Goal: Transaction & Acquisition: Purchase product/service

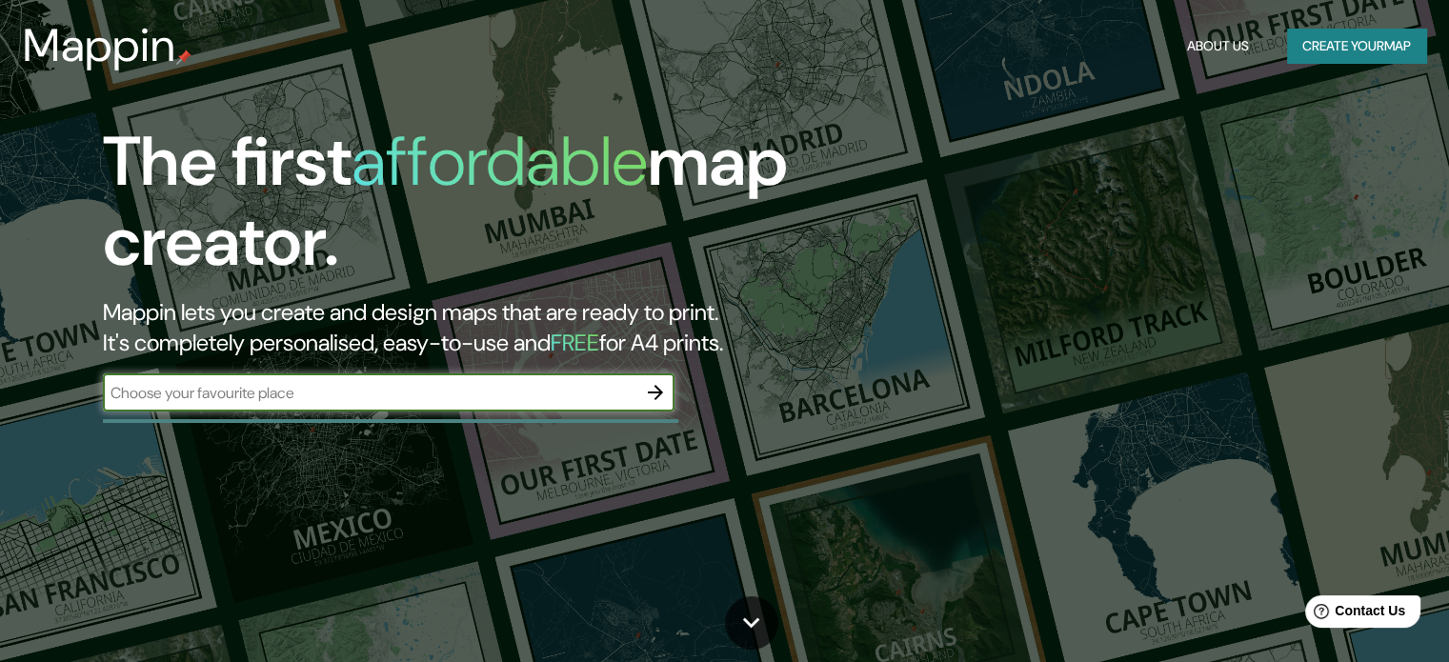
click at [510, 412] on div "​" at bounding box center [389, 395] width 572 height 42
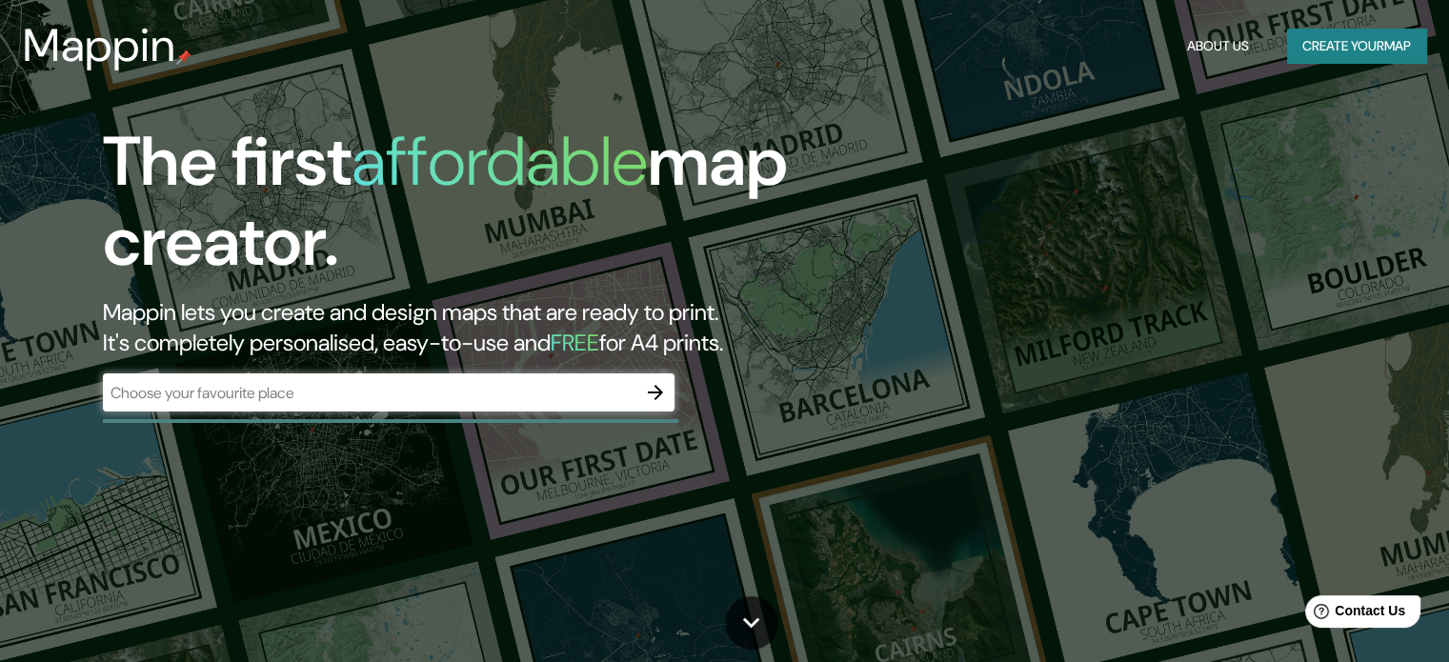
click at [510, 405] on div "​" at bounding box center [389, 393] width 572 height 38
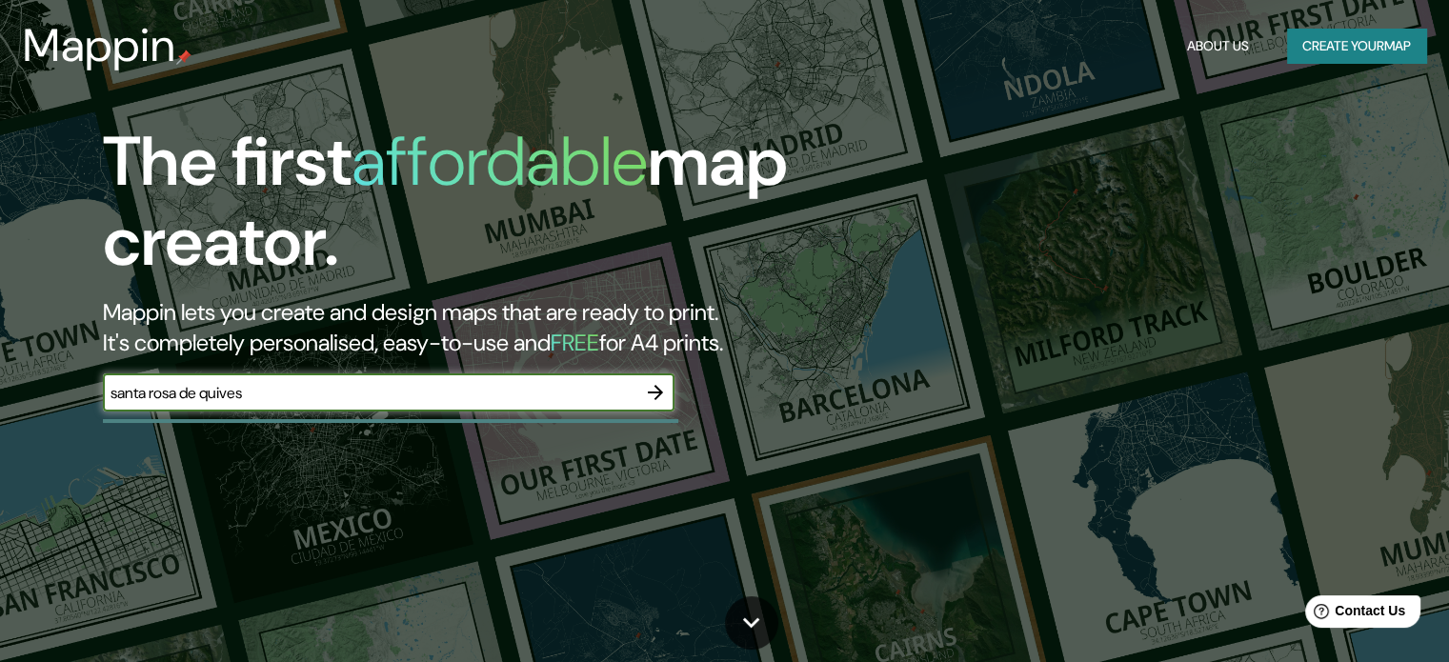
type input "santa rosa de quives"
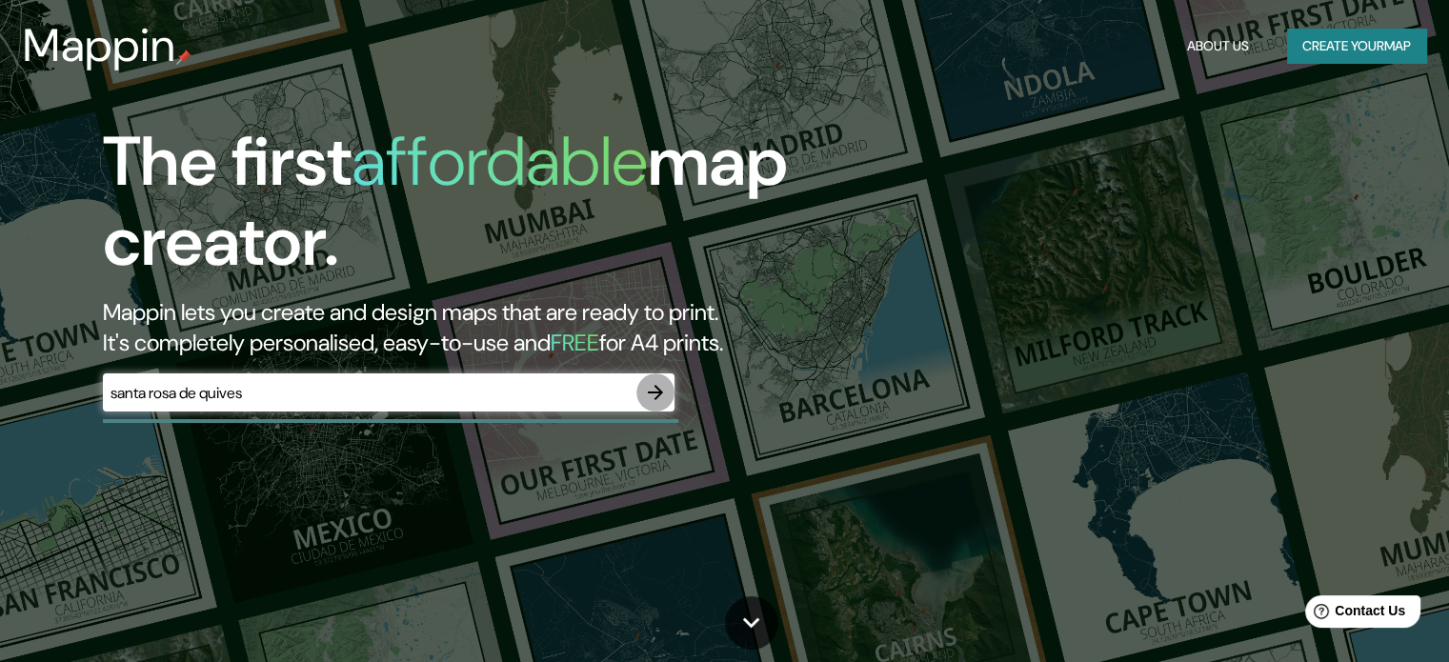
click at [656, 397] on icon "button" at bounding box center [655, 392] width 15 height 15
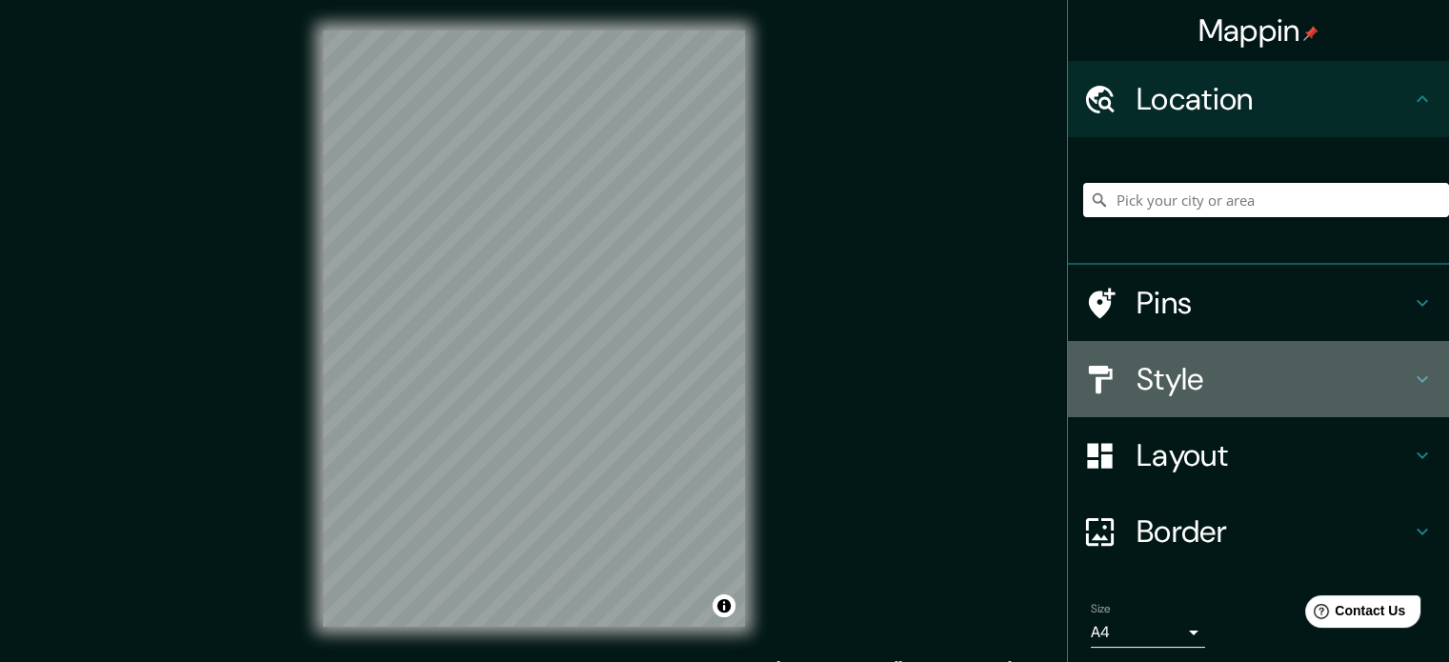
click at [1110, 372] on div at bounding box center [1109, 379] width 53 height 33
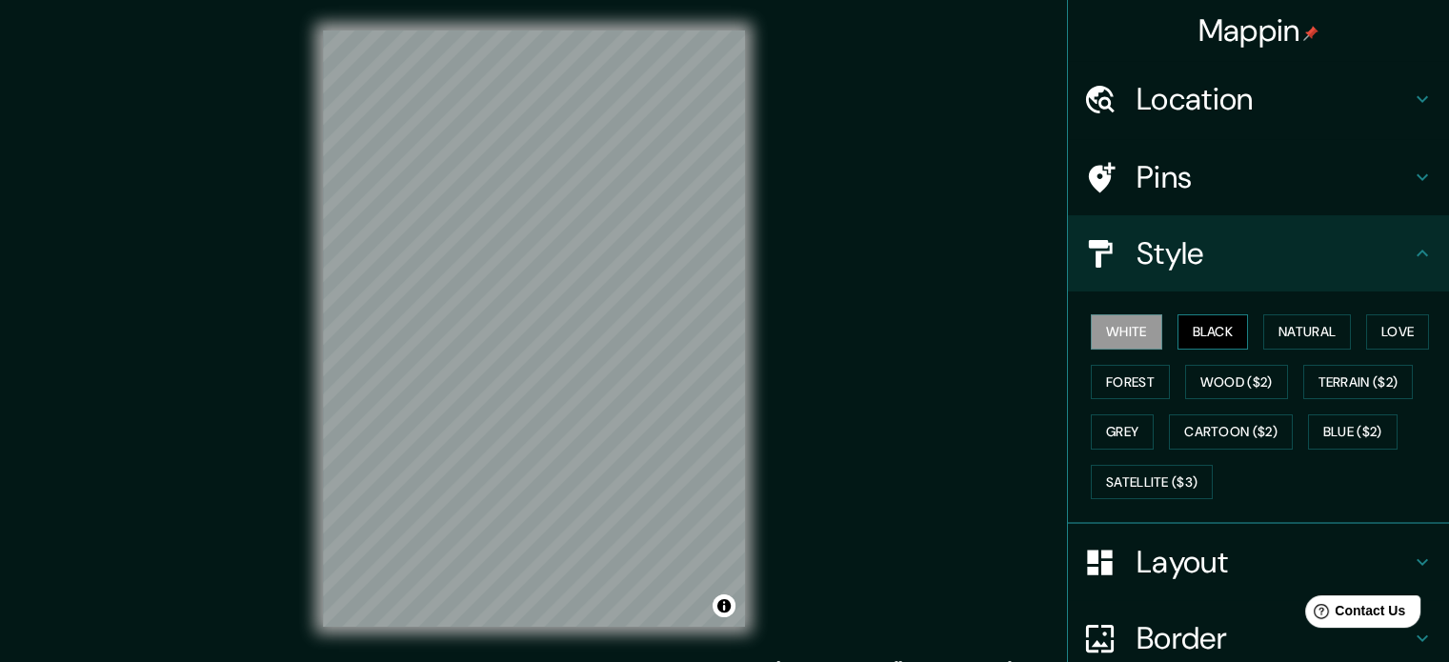
click at [1209, 332] on button "Black" at bounding box center [1213, 331] width 71 height 35
click at [1324, 334] on button "Natural" at bounding box center [1307, 331] width 88 height 35
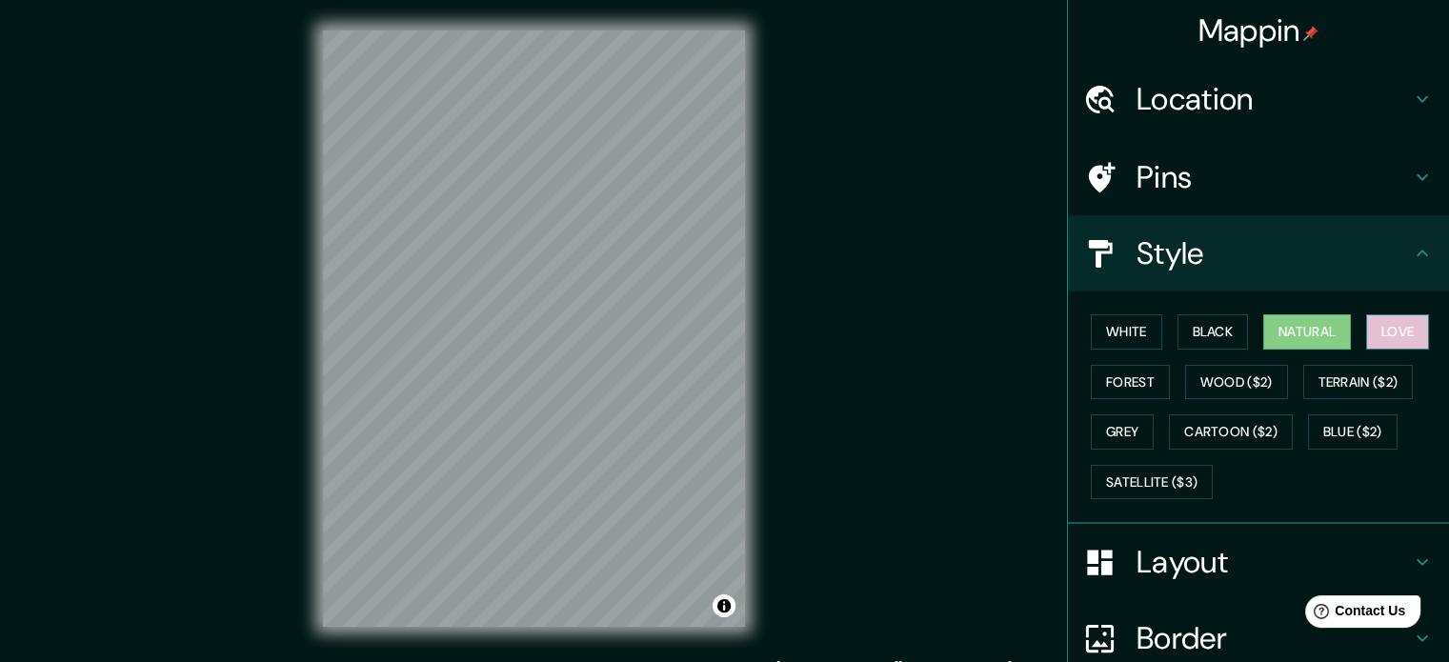
click at [1393, 333] on button "Love" at bounding box center [1397, 331] width 63 height 35
click at [1104, 376] on button "Forest" at bounding box center [1130, 382] width 79 height 35
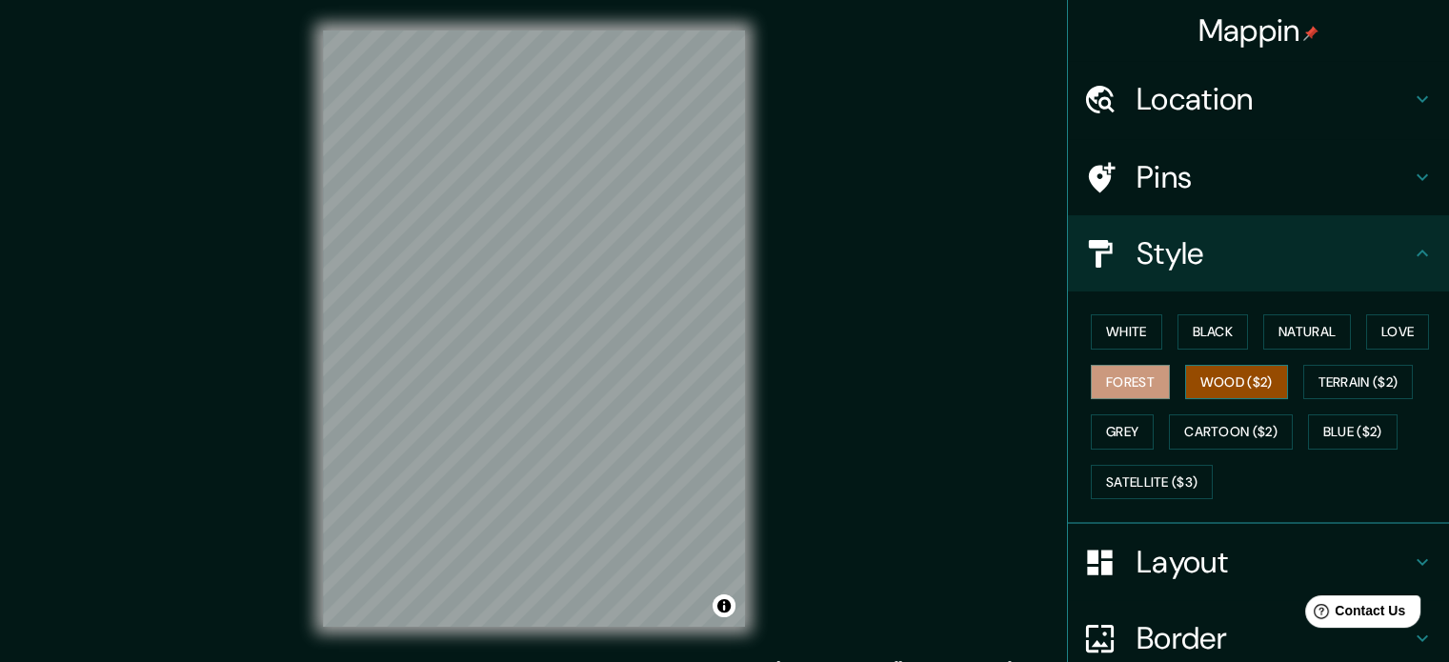
click at [1208, 380] on button "Wood ($2)" at bounding box center [1236, 382] width 103 height 35
click at [1117, 379] on button "Forest" at bounding box center [1130, 382] width 79 height 35
click at [1204, 428] on button "Cartoon ($2)" at bounding box center [1231, 431] width 124 height 35
click at [1103, 387] on button "Forest" at bounding box center [1130, 382] width 79 height 35
click at [1370, 331] on button "Love" at bounding box center [1397, 331] width 63 height 35
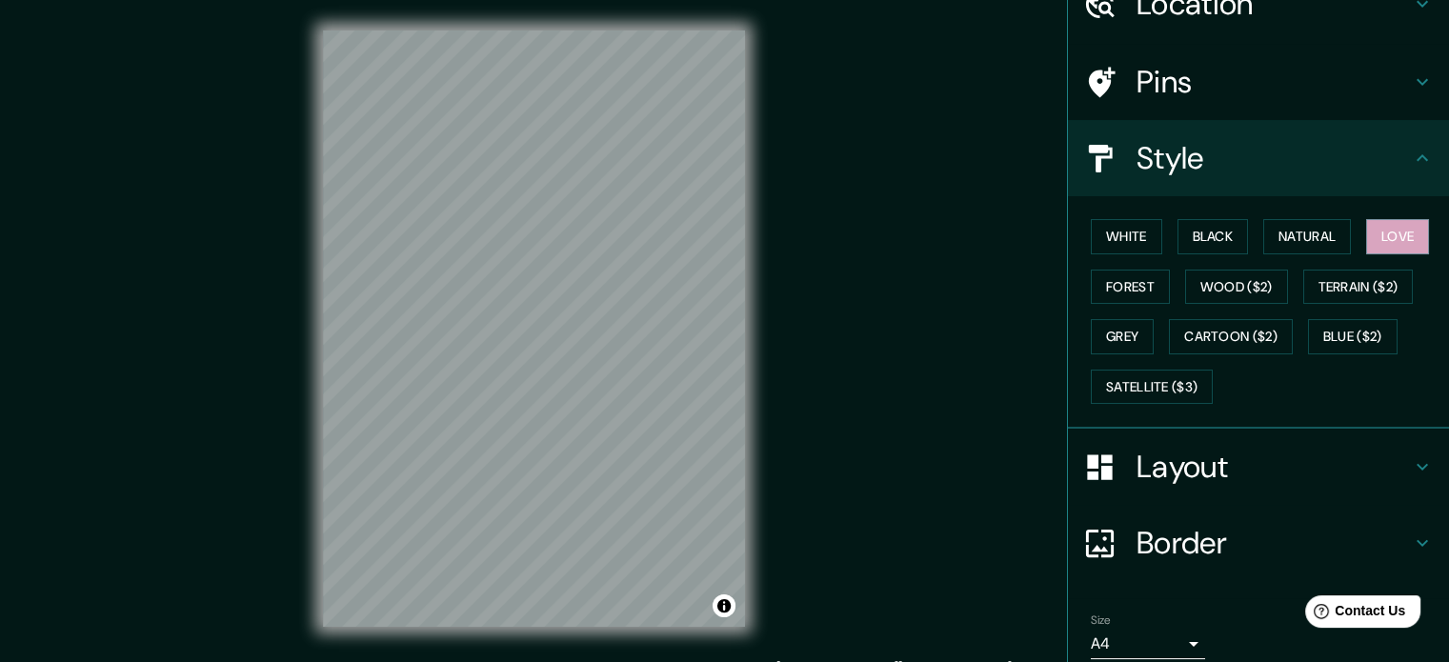
scroll to position [170, 0]
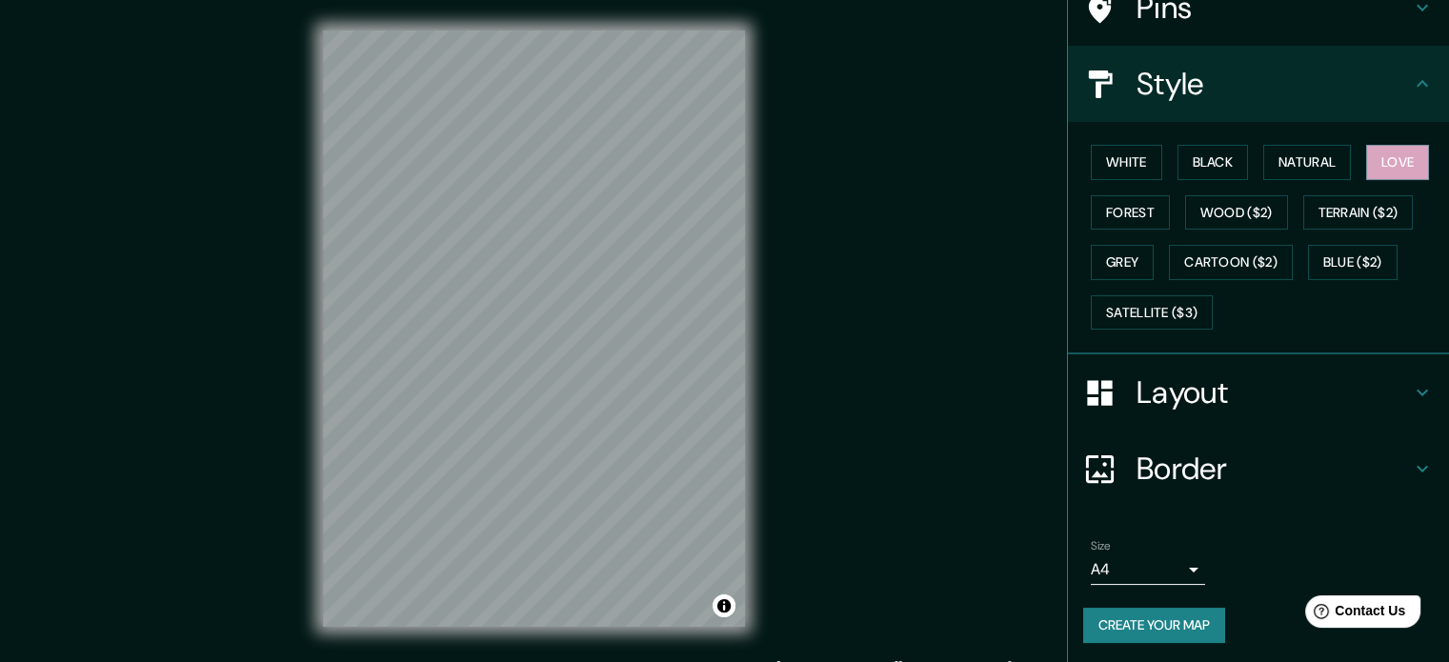
click at [1115, 384] on div at bounding box center [1109, 392] width 53 height 33
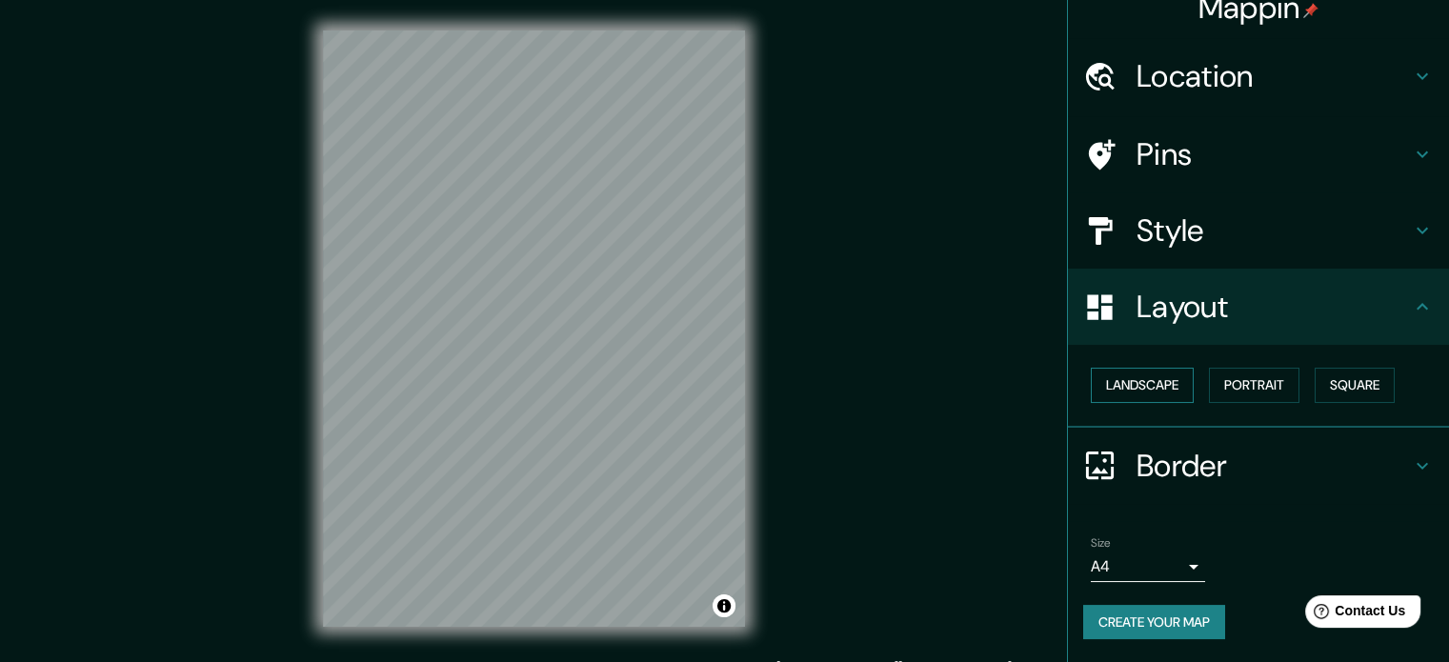
scroll to position [21, 0]
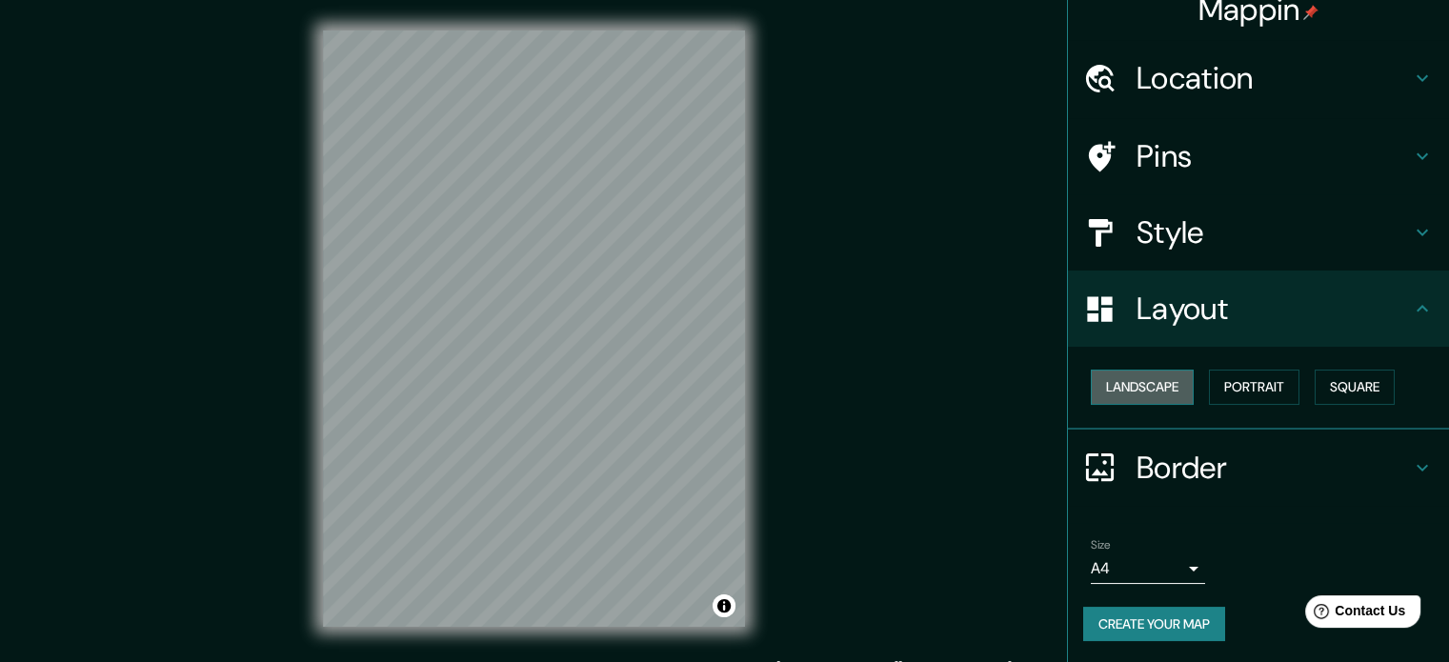
click at [1127, 393] on button "Landscape" at bounding box center [1142, 387] width 103 height 35
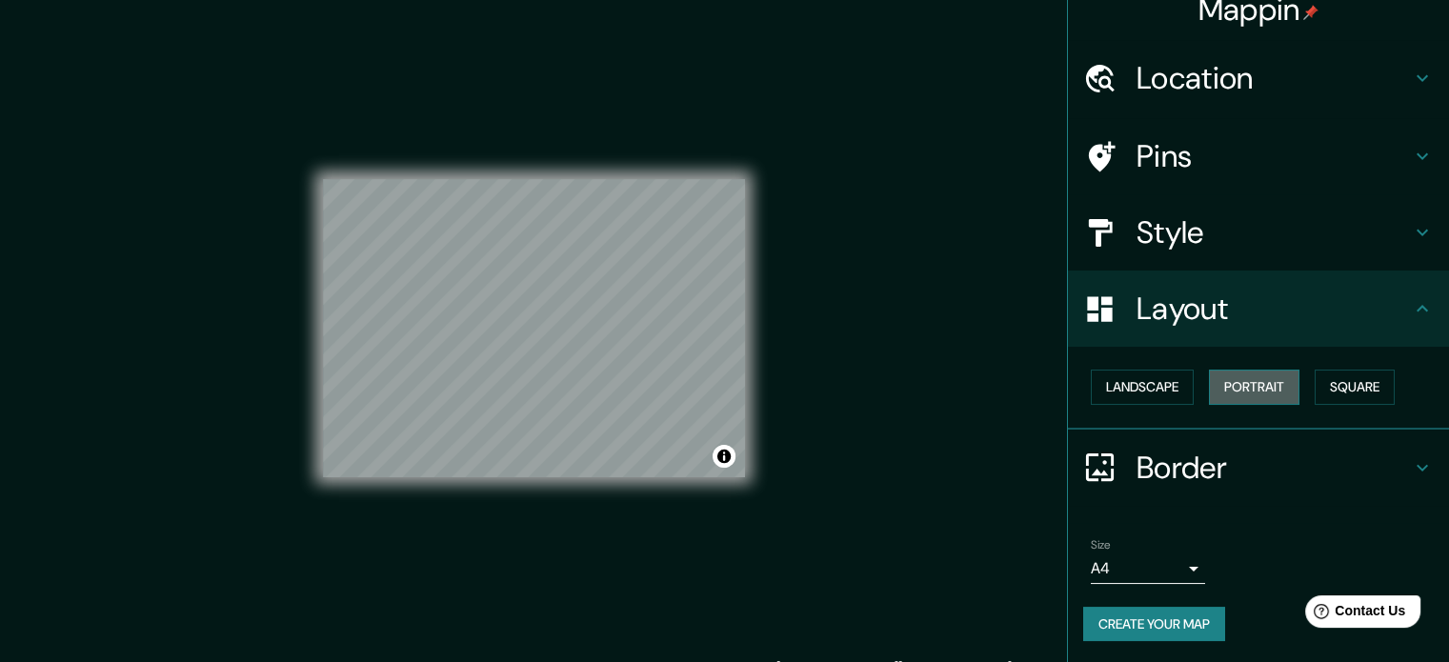
click at [1225, 379] on button "Portrait" at bounding box center [1254, 387] width 91 height 35
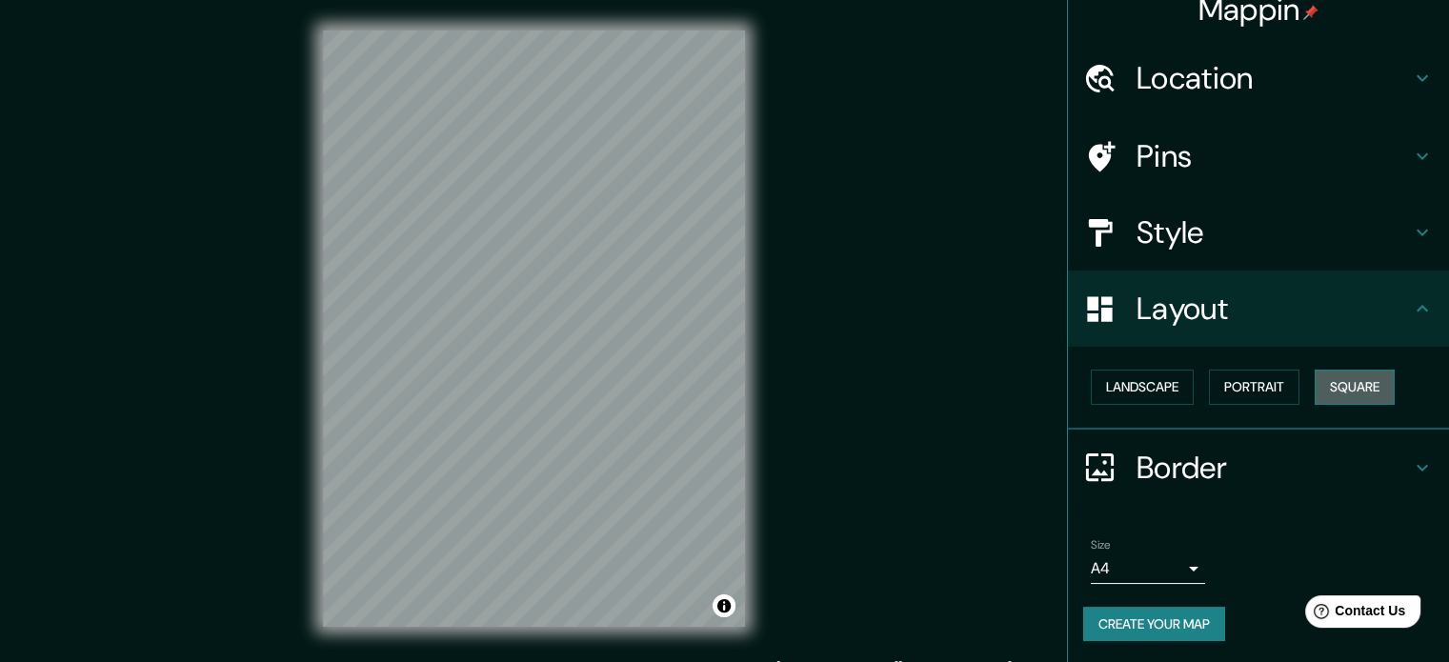
click at [1347, 381] on button "Square" at bounding box center [1355, 387] width 80 height 35
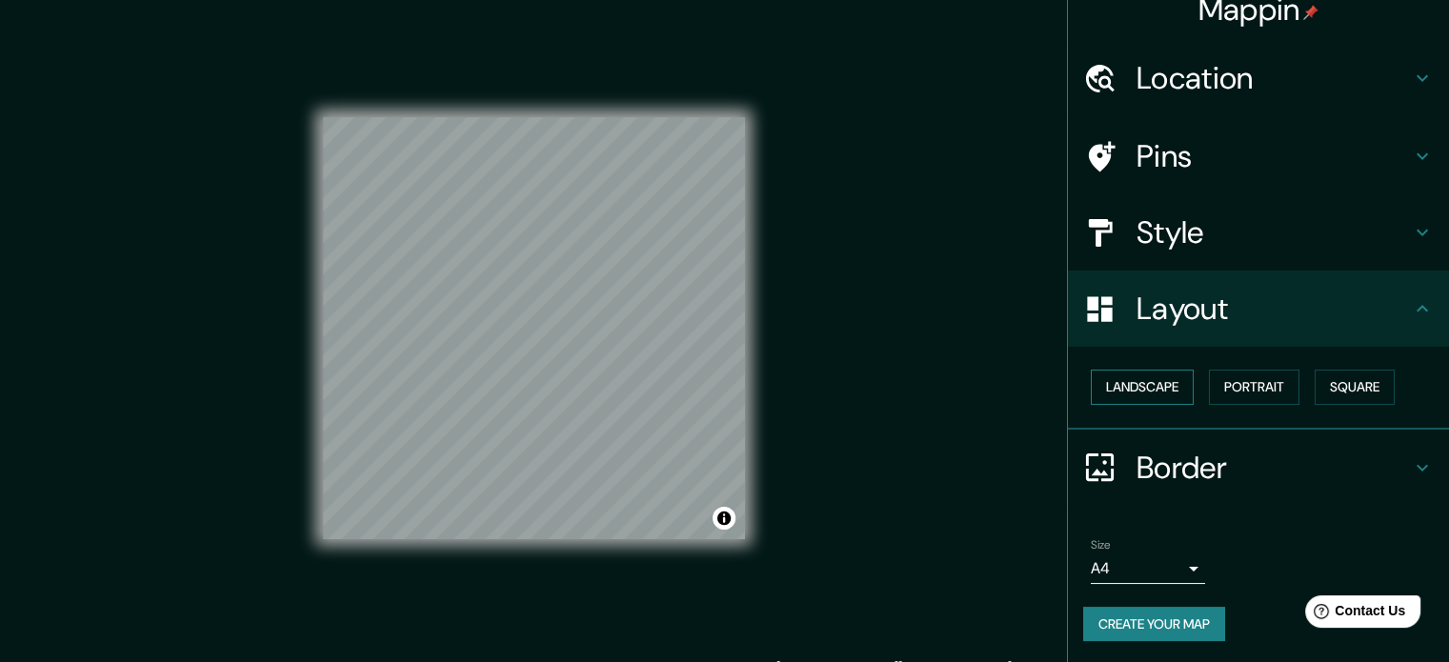
click at [1151, 374] on button "Landscape" at bounding box center [1142, 387] width 103 height 35
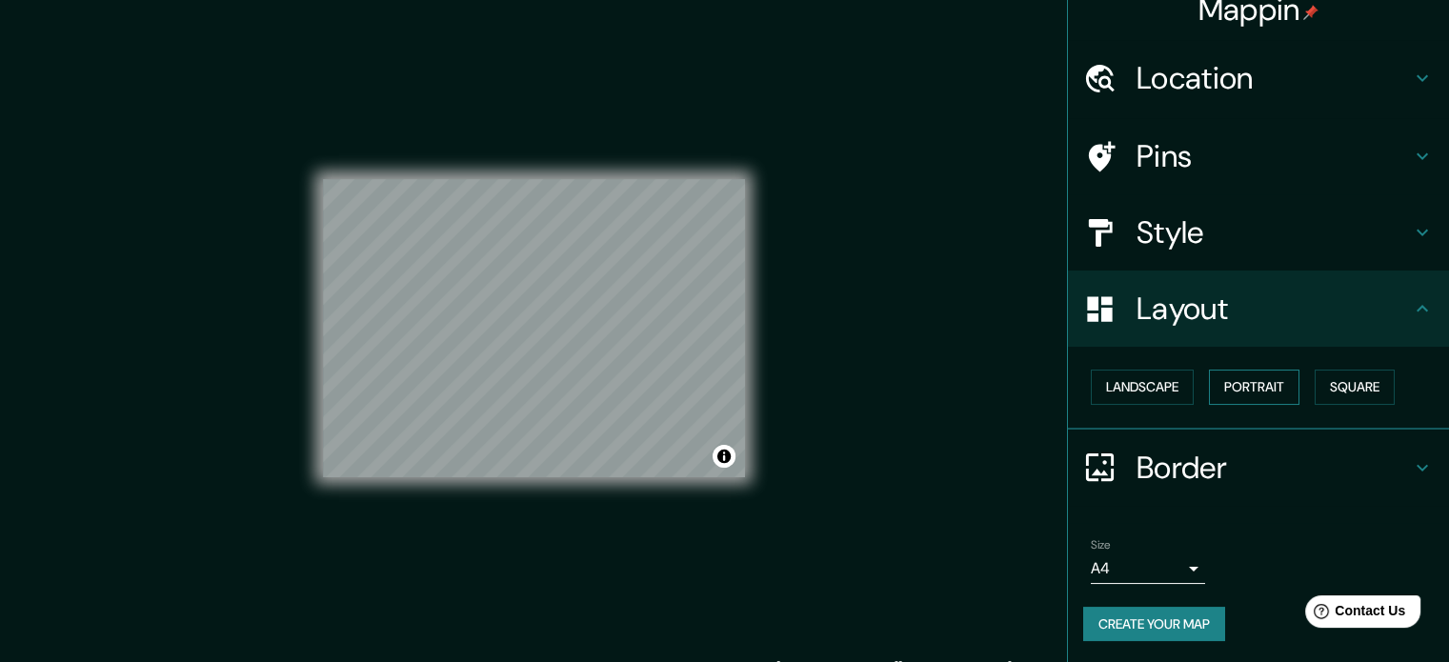
click at [1230, 387] on button "Portrait" at bounding box center [1254, 387] width 91 height 35
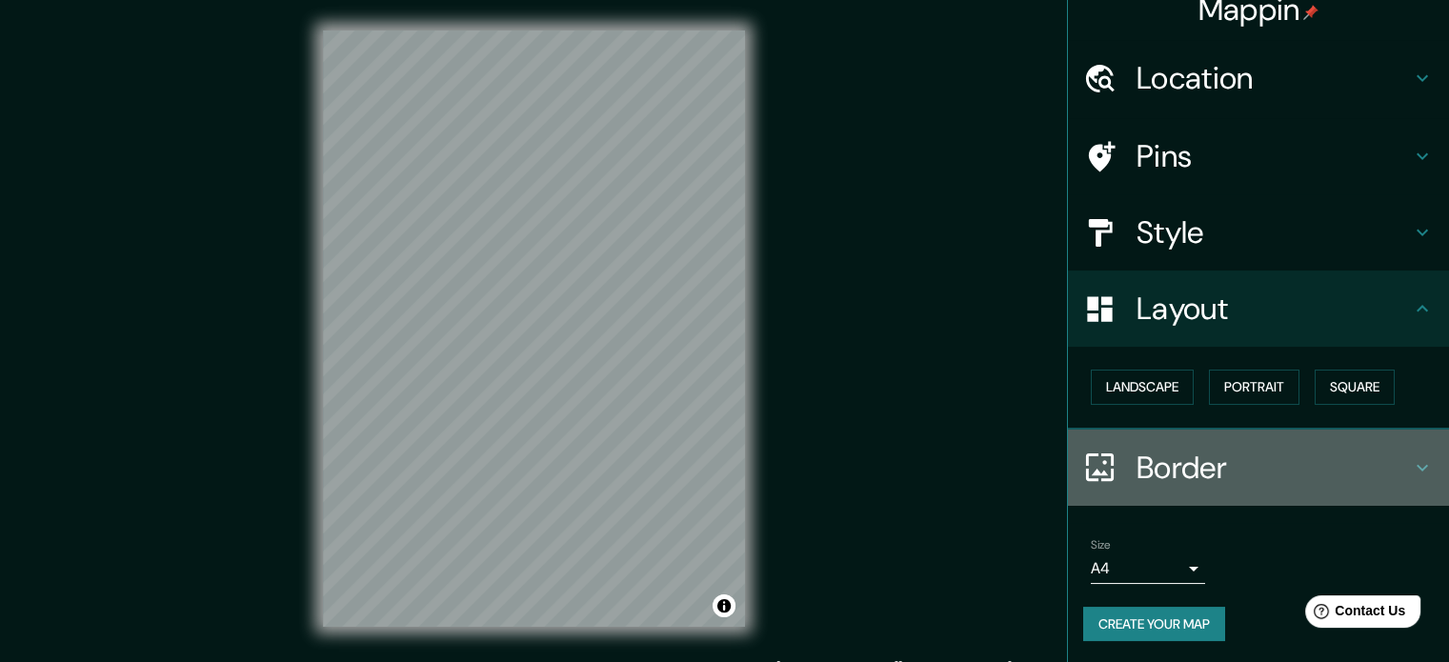
click at [1161, 485] on h4 "Border" at bounding box center [1274, 468] width 274 height 38
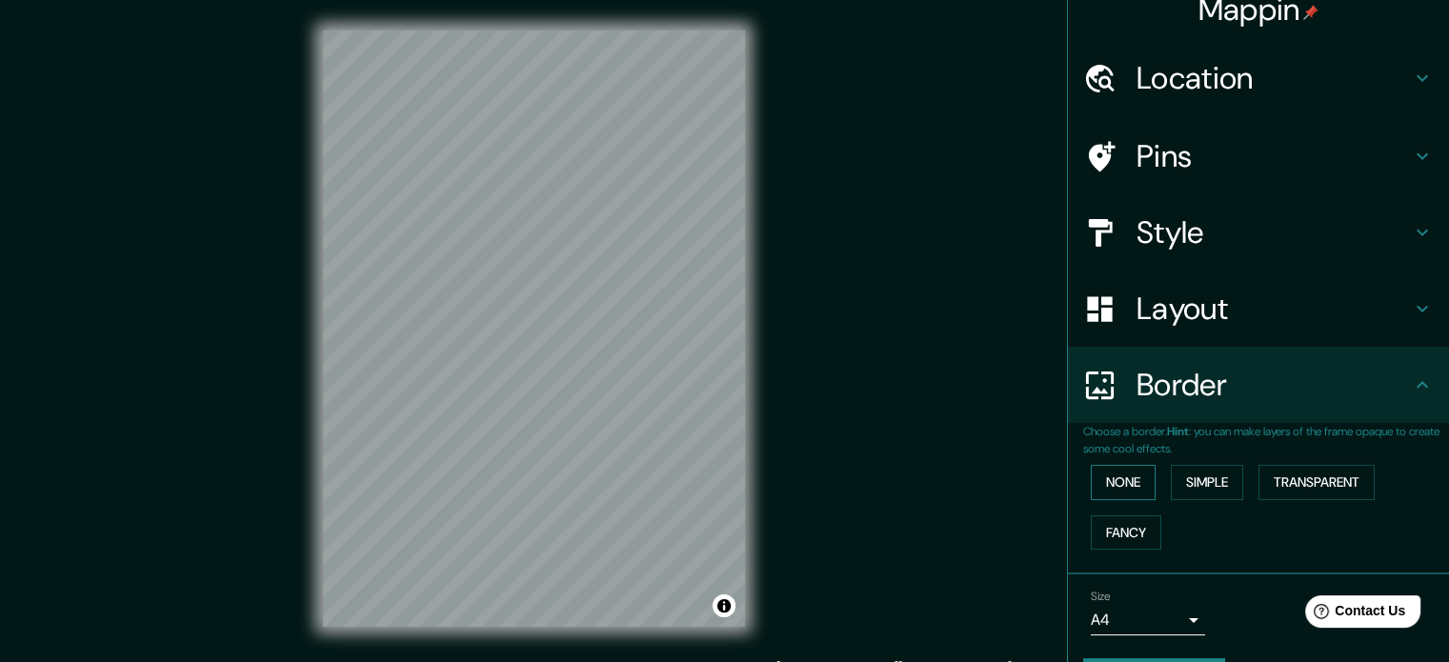
click at [1115, 483] on button "None" at bounding box center [1123, 482] width 65 height 35
click at [1181, 481] on button "Simple" at bounding box center [1207, 482] width 72 height 35
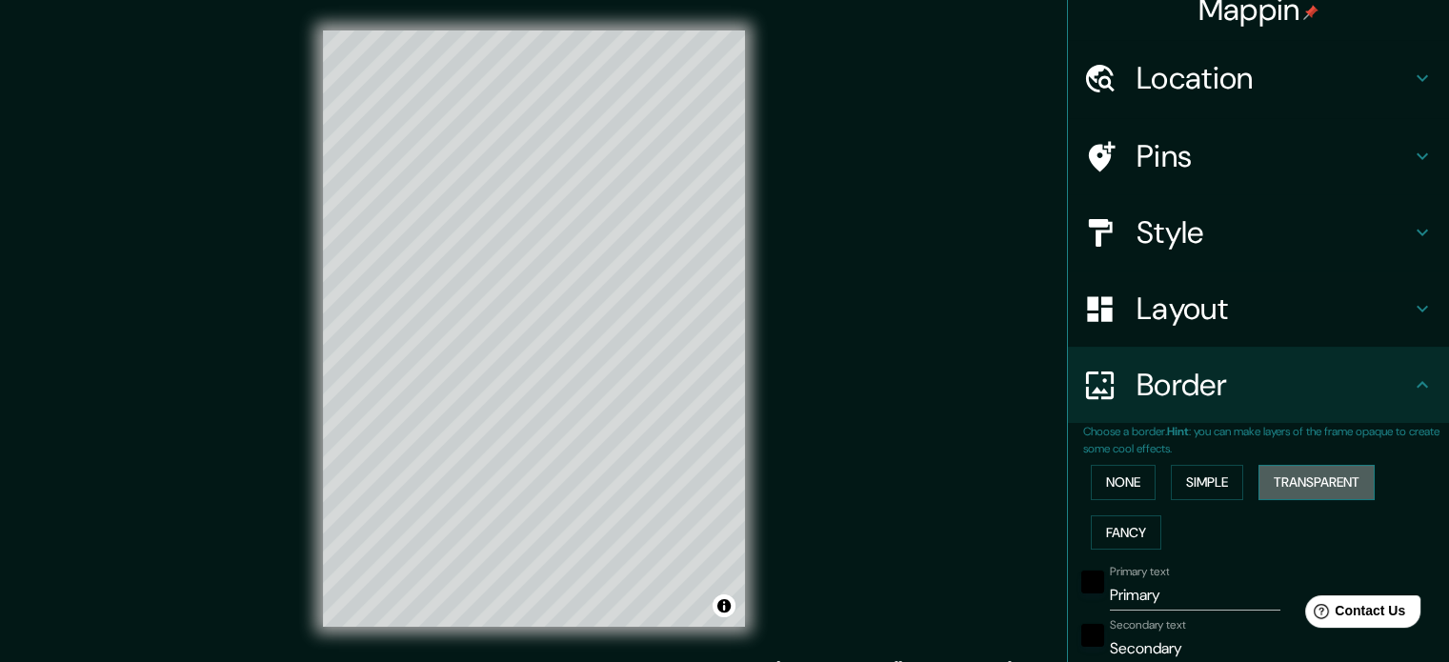
click at [1291, 482] on button "Transparent" at bounding box center [1317, 482] width 116 height 35
click at [1116, 523] on button "Fancy" at bounding box center [1126, 532] width 71 height 35
click at [1107, 485] on button "None" at bounding box center [1123, 482] width 65 height 35
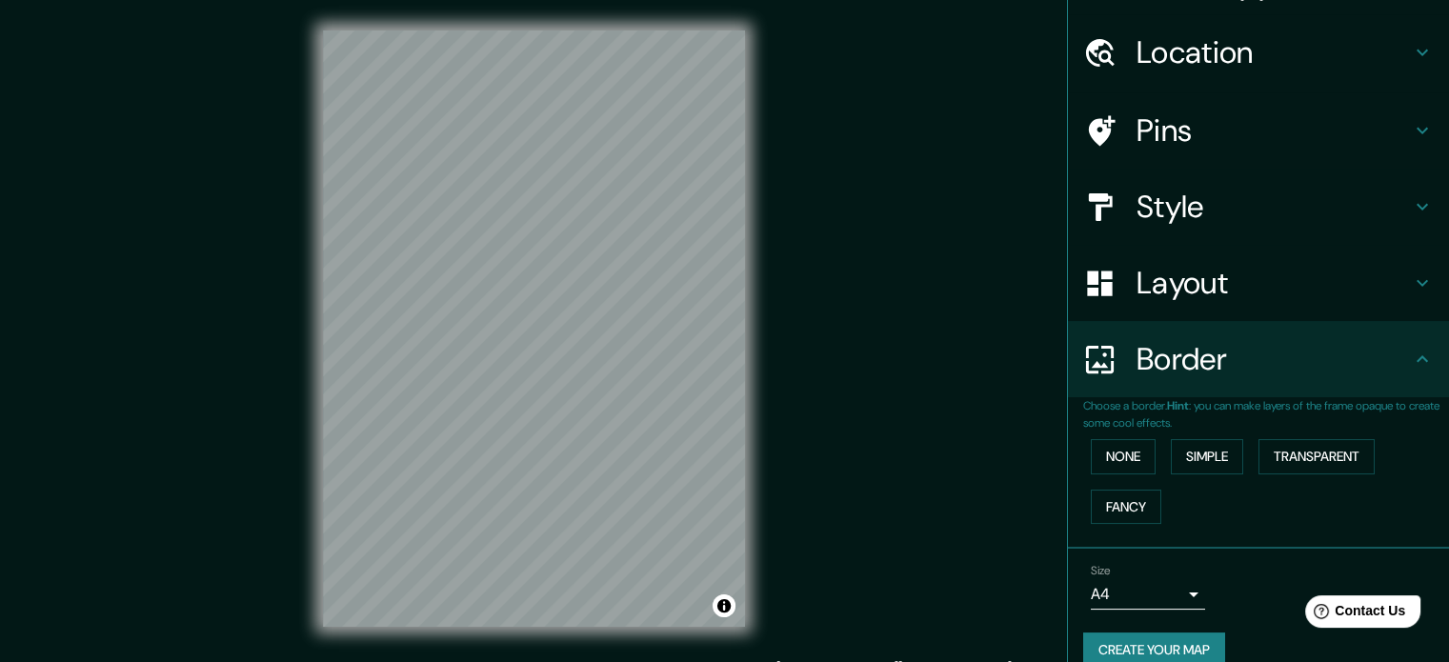
scroll to position [0, 0]
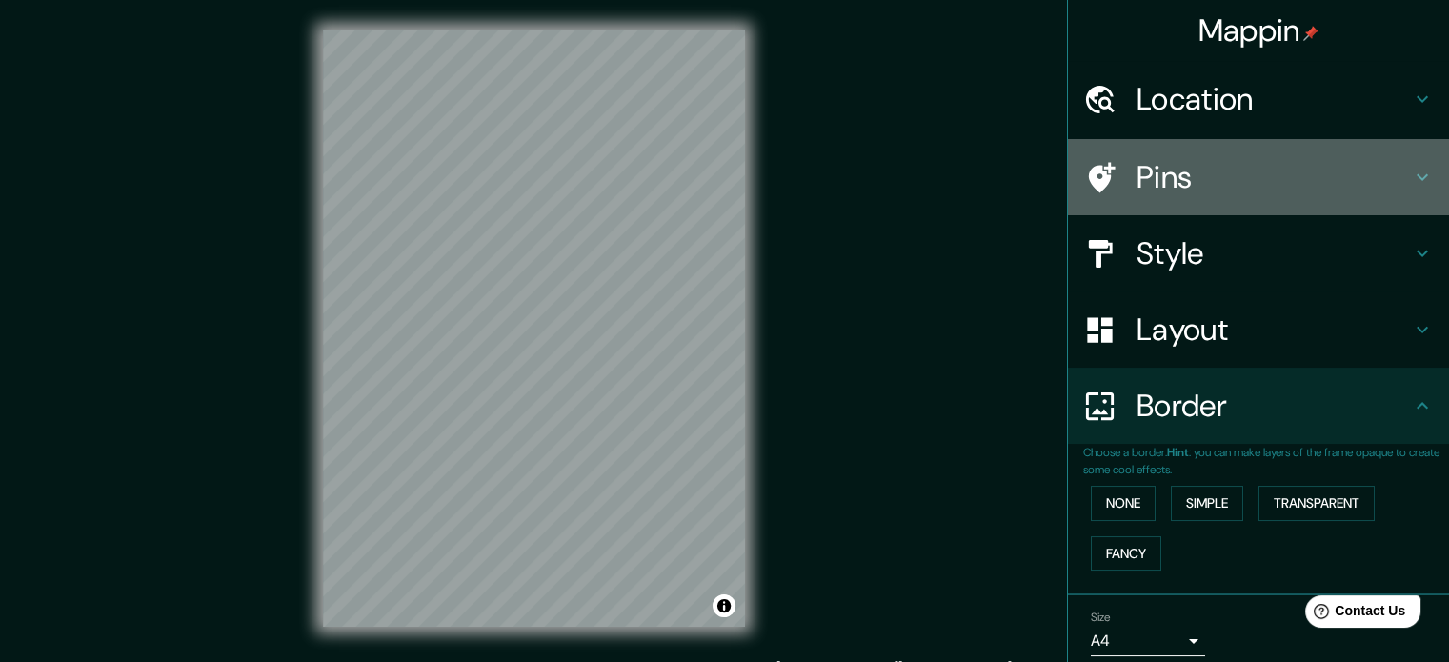
click at [1166, 174] on h4 "Pins" at bounding box center [1274, 177] width 274 height 38
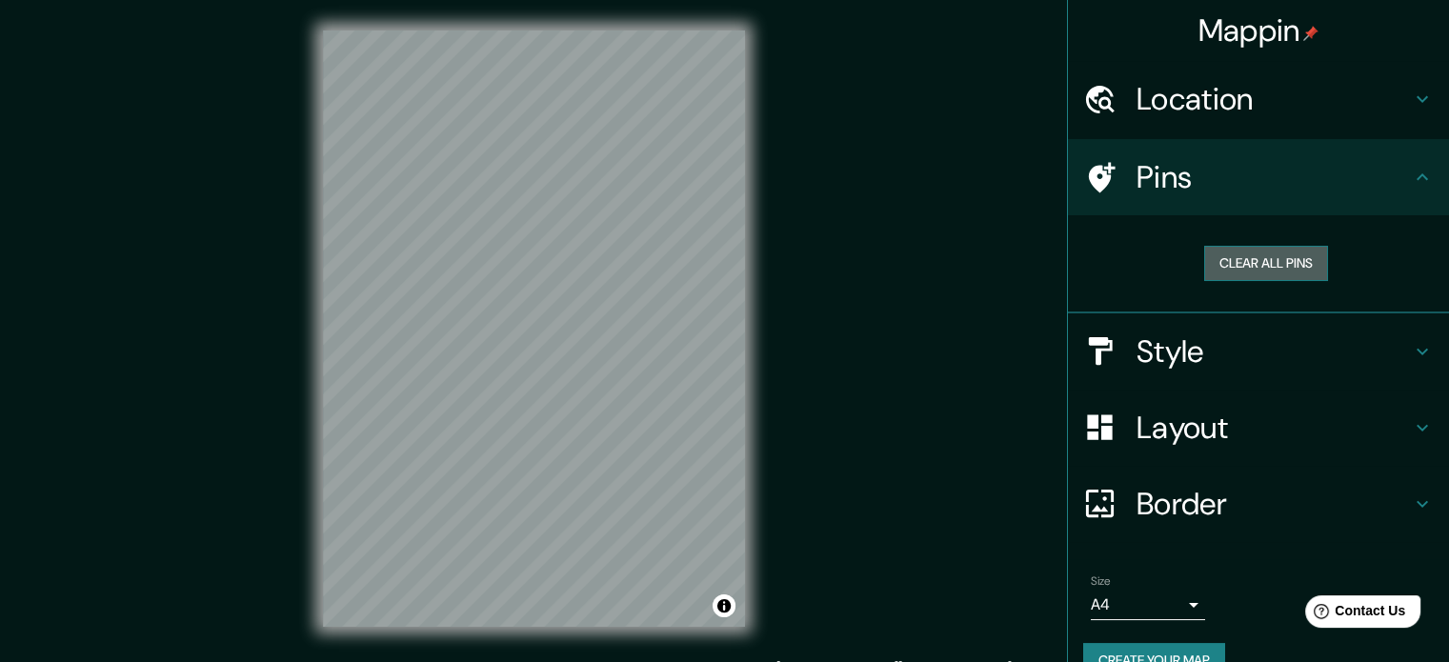
click at [1250, 253] on button "Clear all pins" at bounding box center [1266, 263] width 124 height 35
click at [561, 412] on div at bounding box center [563, 410] width 15 height 15
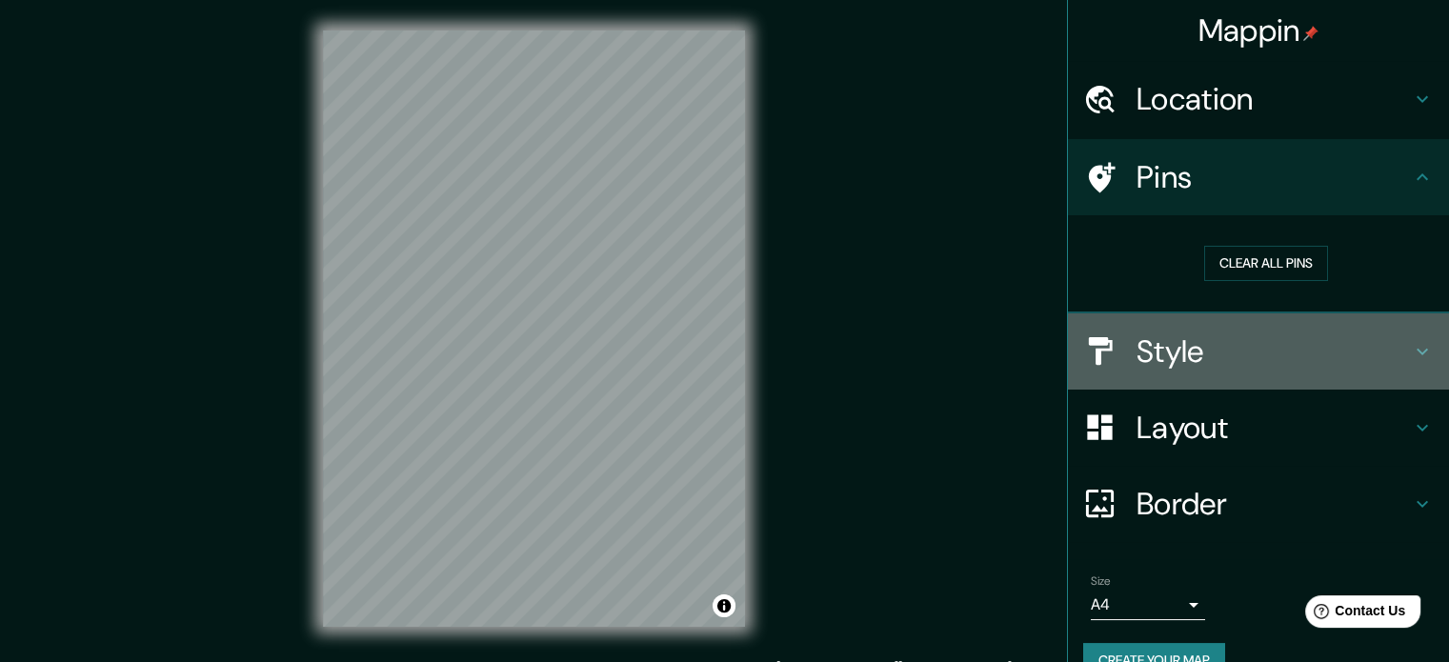
click at [1152, 361] on h4 "Style" at bounding box center [1274, 352] width 274 height 38
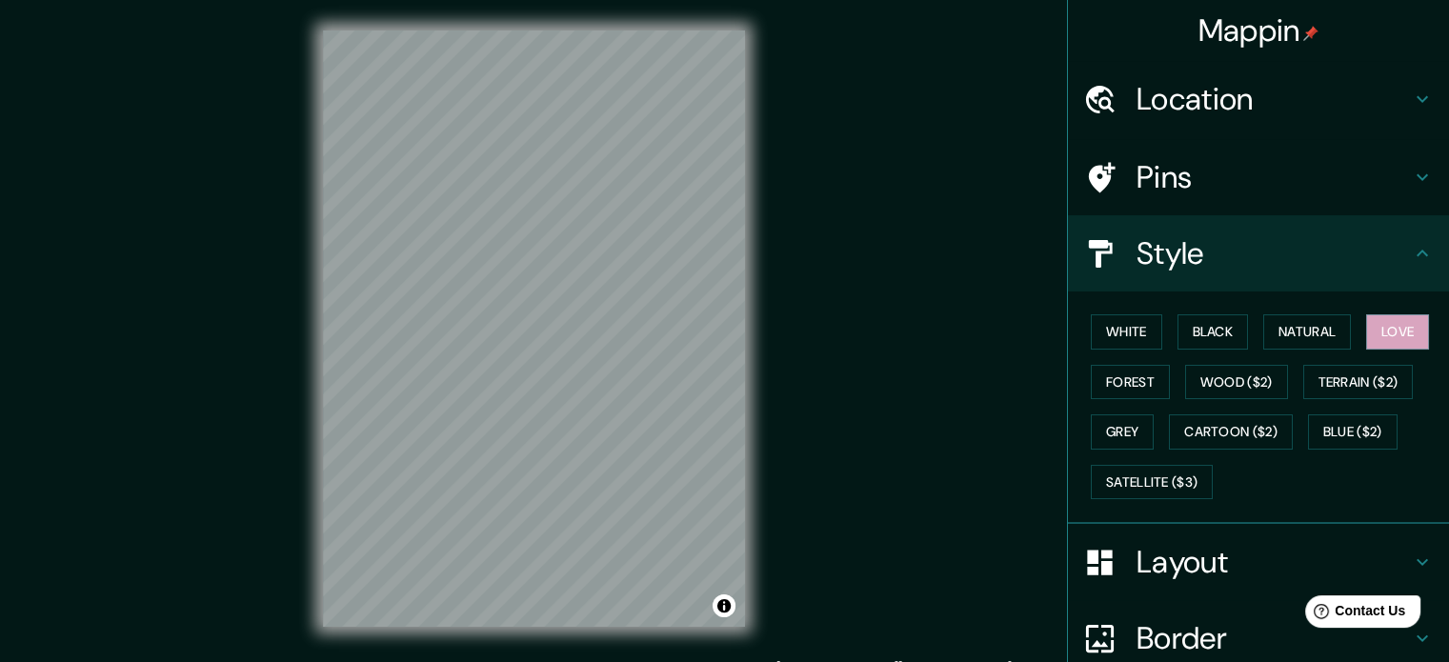
click at [1212, 91] on h4 "Location" at bounding box center [1274, 99] width 274 height 38
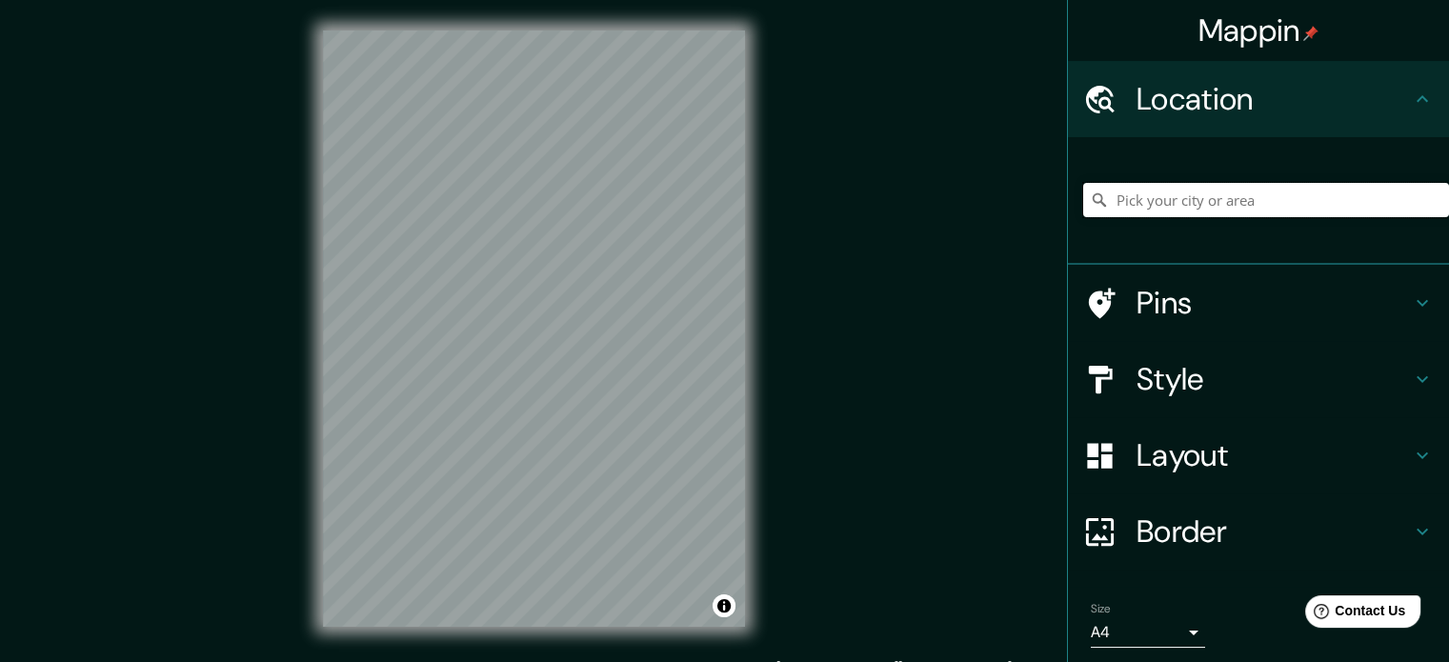
click at [1161, 201] on input "Pick your city or area" at bounding box center [1266, 200] width 366 height 34
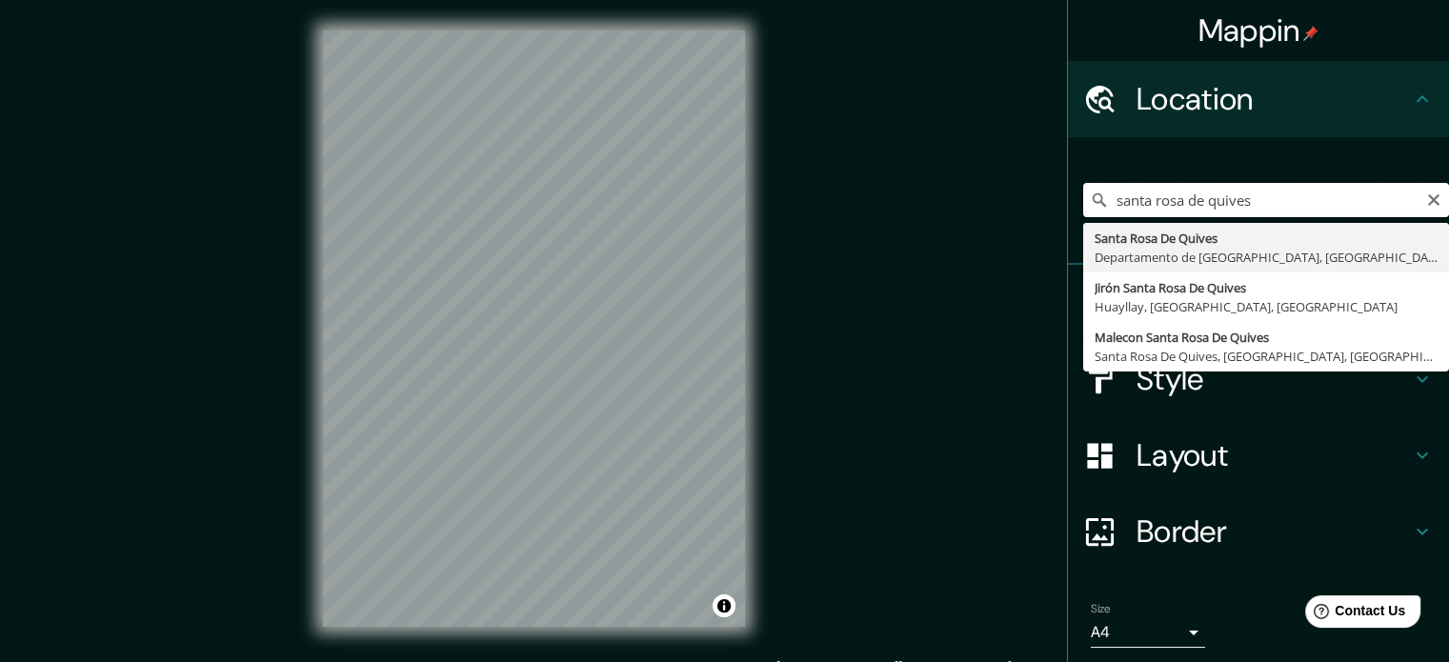
type input "Santa Rosa De Quives, Departamento de Lima, Perú"
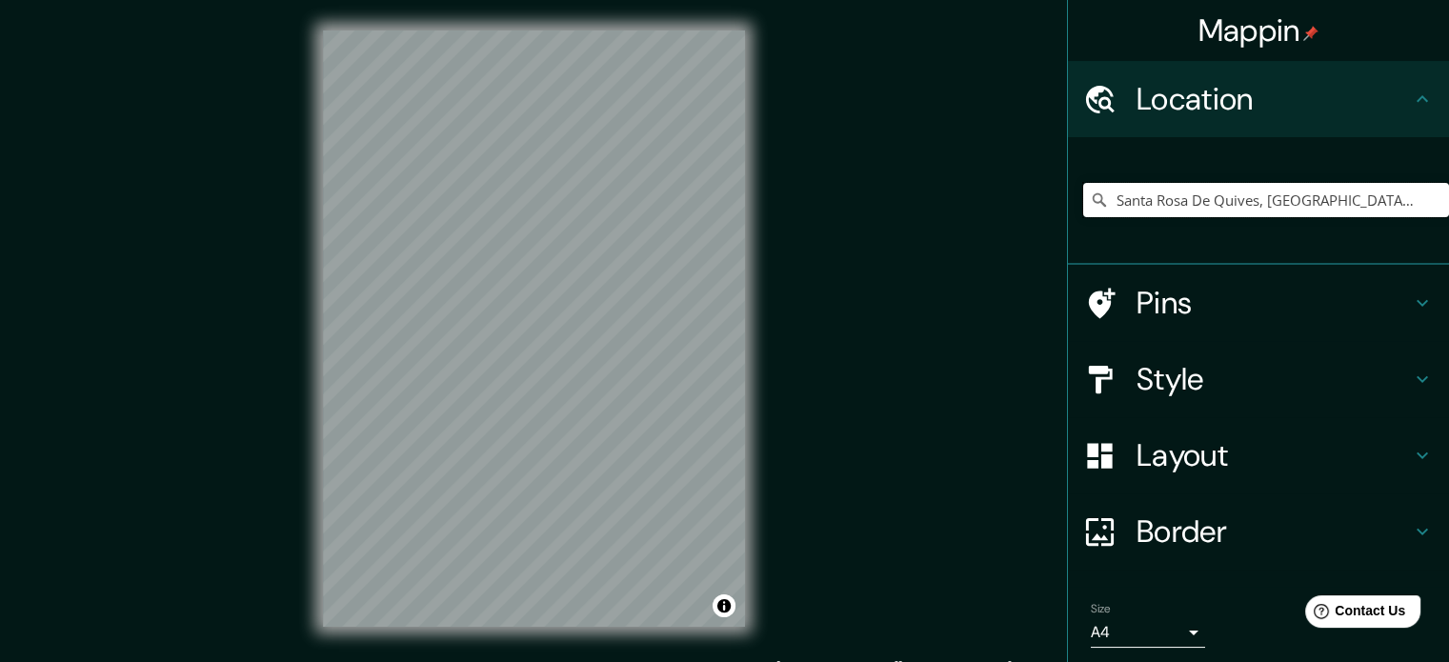
scroll to position [65, 0]
